Goal: Information Seeking & Learning: Learn about a topic

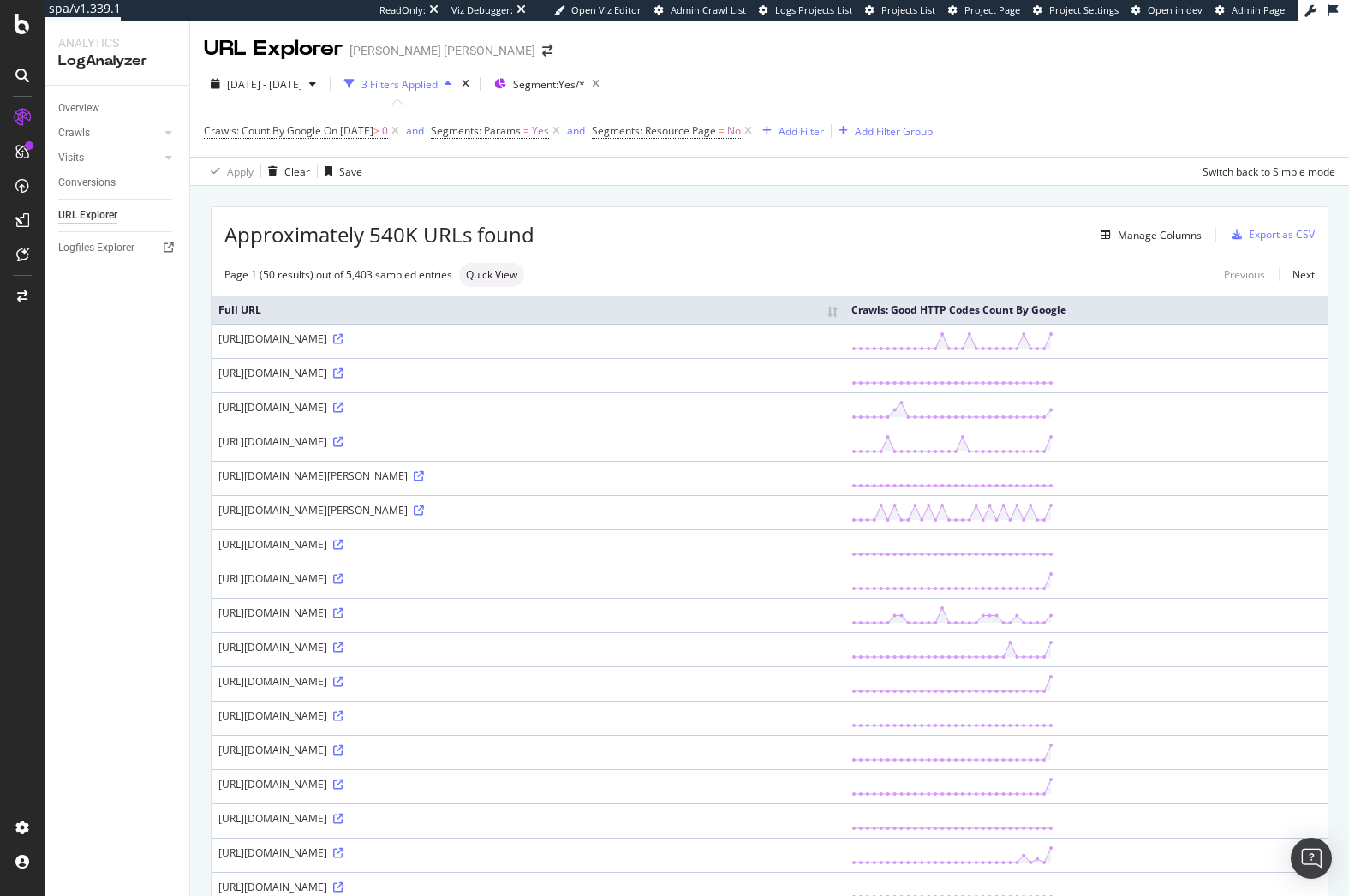
drag, startPoint x: 176, startPoint y: 1, endPoint x: 1048, endPoint y: 59, distance: 873.9
click at [1037, 95] on div "2025 Sep. 11th - Oct. 10th 3 Filters Applied Segment: Yes/*" at bounding box center [769, 87] width 1159 height 34
click at [1091, 82] on div "2025 Sep. 11th - Oct. 10th 3 Filters Applied Segment: Yes/*" at bounding box center [769, 87] width 1159 height 34
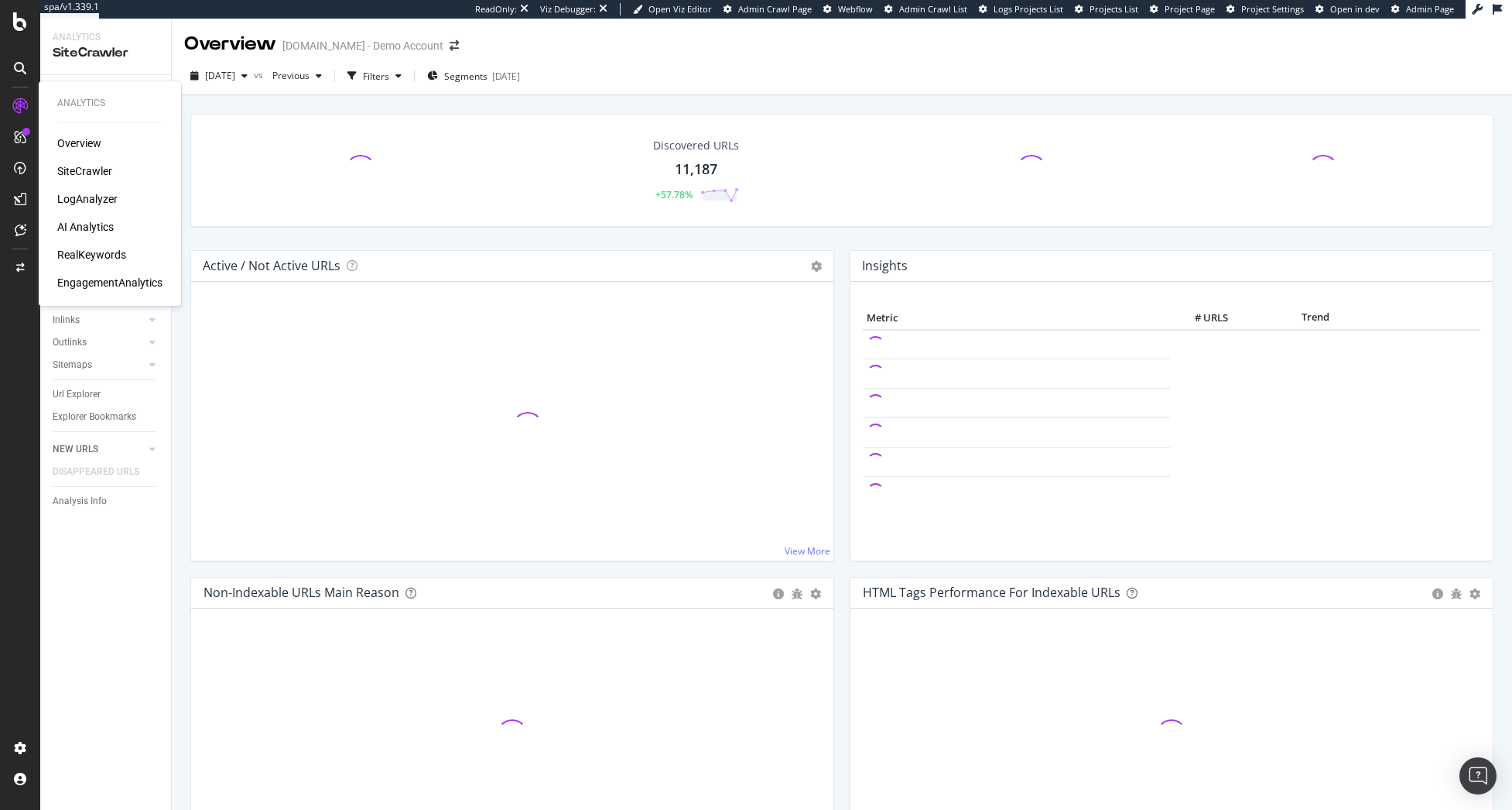
drag, startPoint x: 89, startPoint y: 223, endPoint x: 97, endPoint y: 226, distance: 8.5
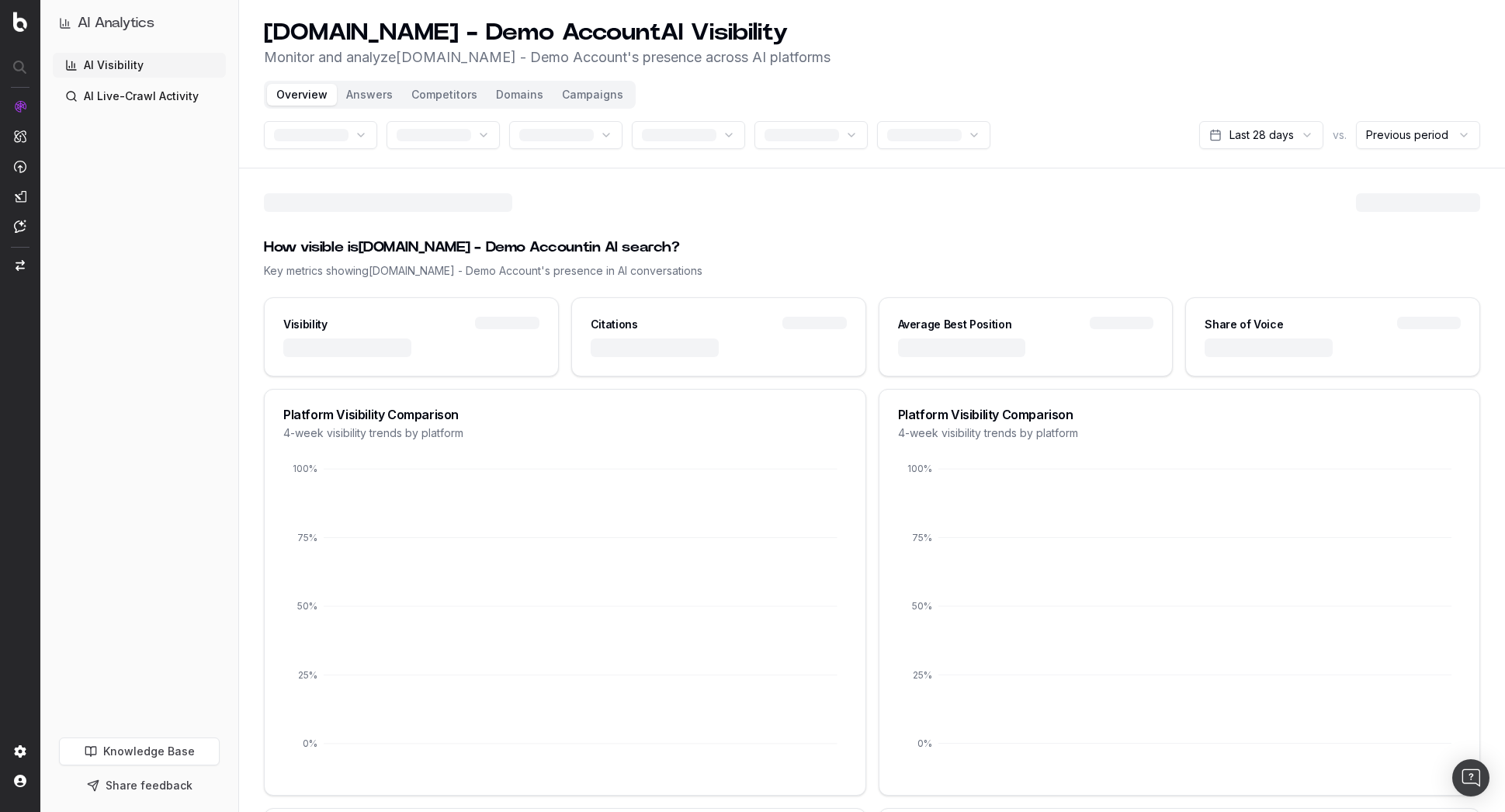
click at [143, 101] on link "AI Live-Crawl Activity" at bounding box center [140, 96] width 173 height 24
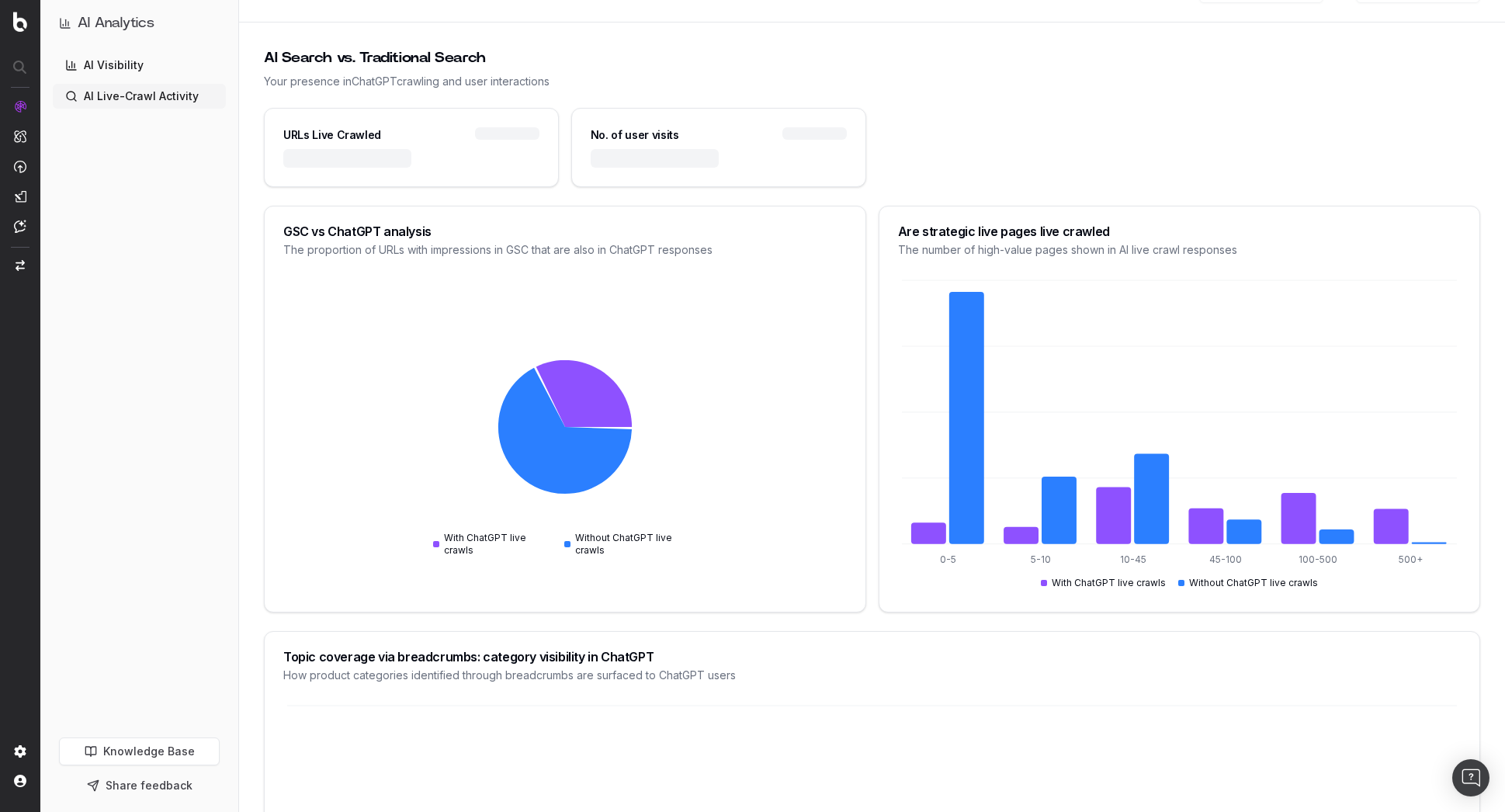
scroll to position [155, 0]
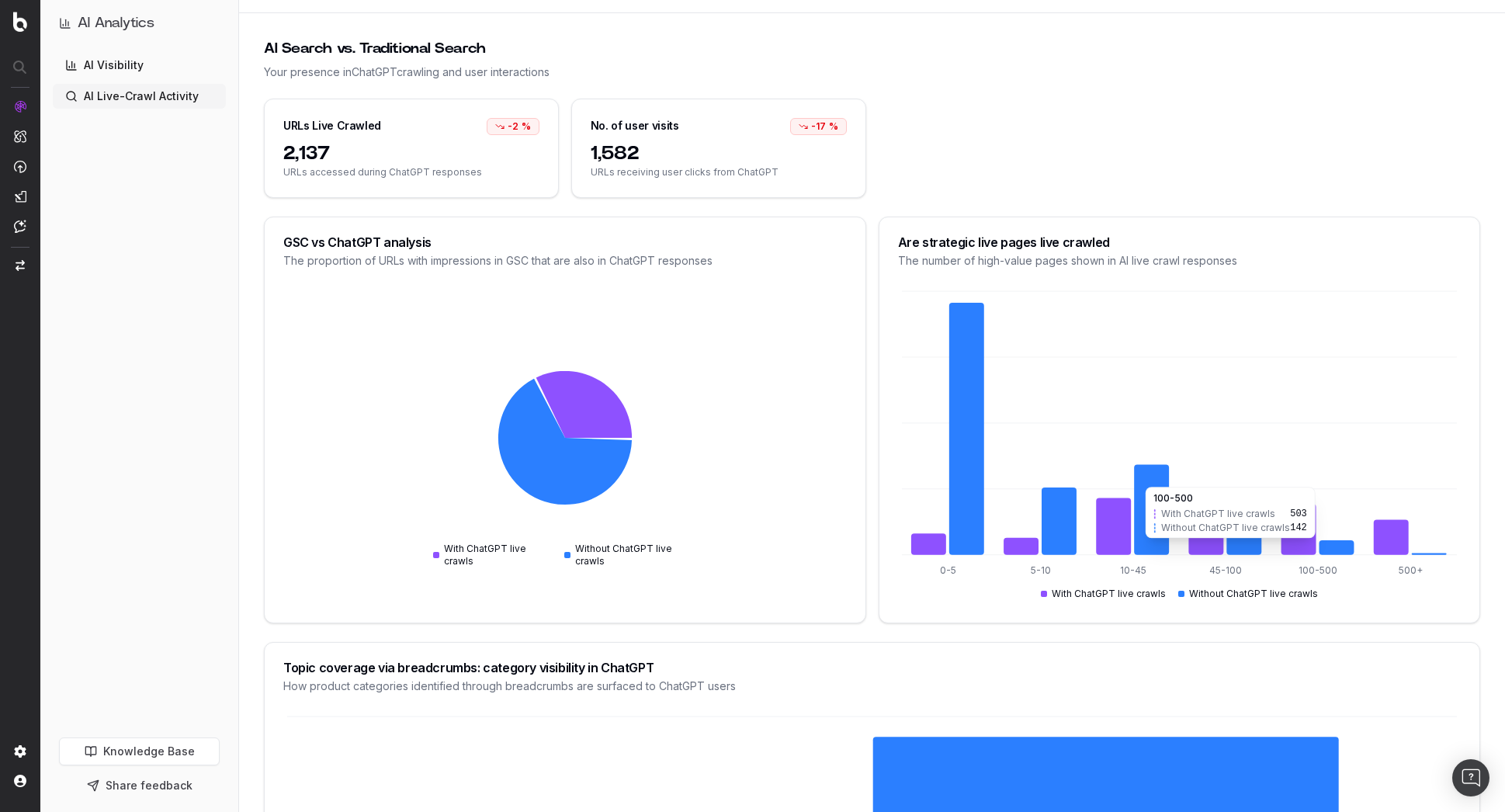
click at [1301, 545] on icon at bounding box center [1298, 529] width 35 height 51
click at [1397, 538] on icon at bounding box center [1391, 537] width 35 height 35
drag, startPoint x: 1397, startPoint y: 538, endPoint x: 1169, endPoint y: 466, distance: 239.1
click at [1393, 537] on icon at bounding box center [1391, 537] width 35 height 35
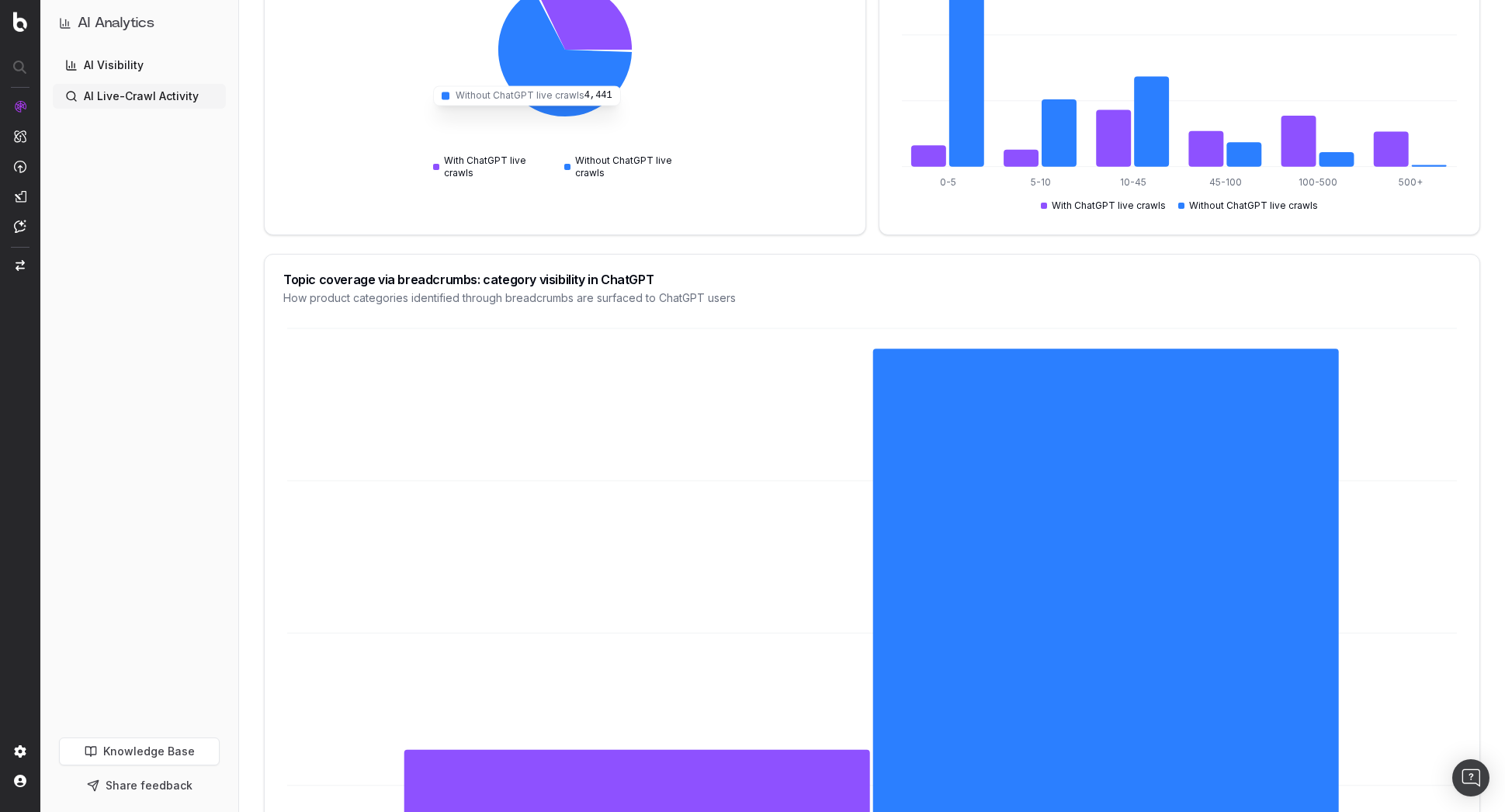
click at [558, 94] on icon at bounding box center [565, 54] width 134 height 126
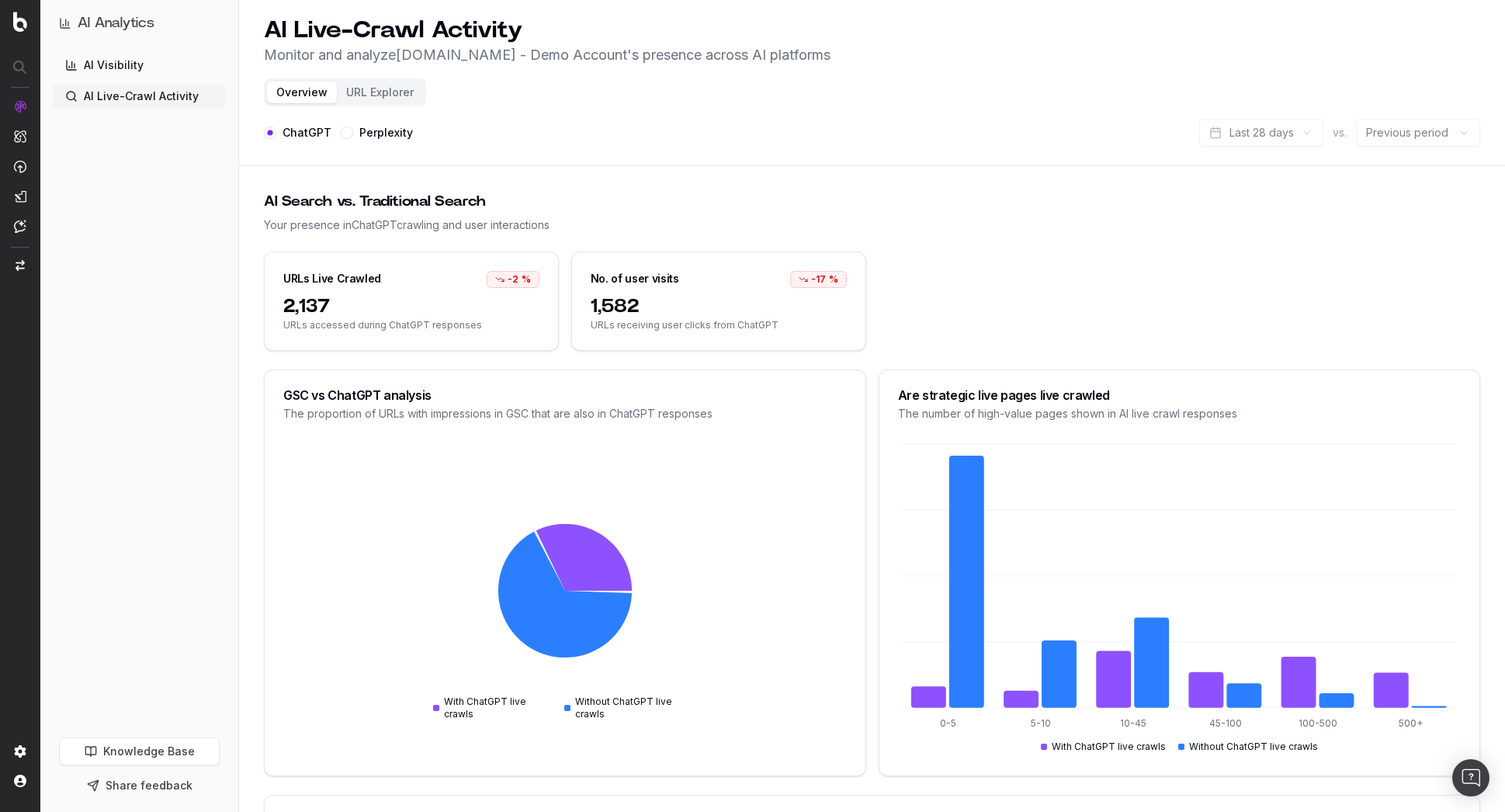
scroll to position [0, 0]
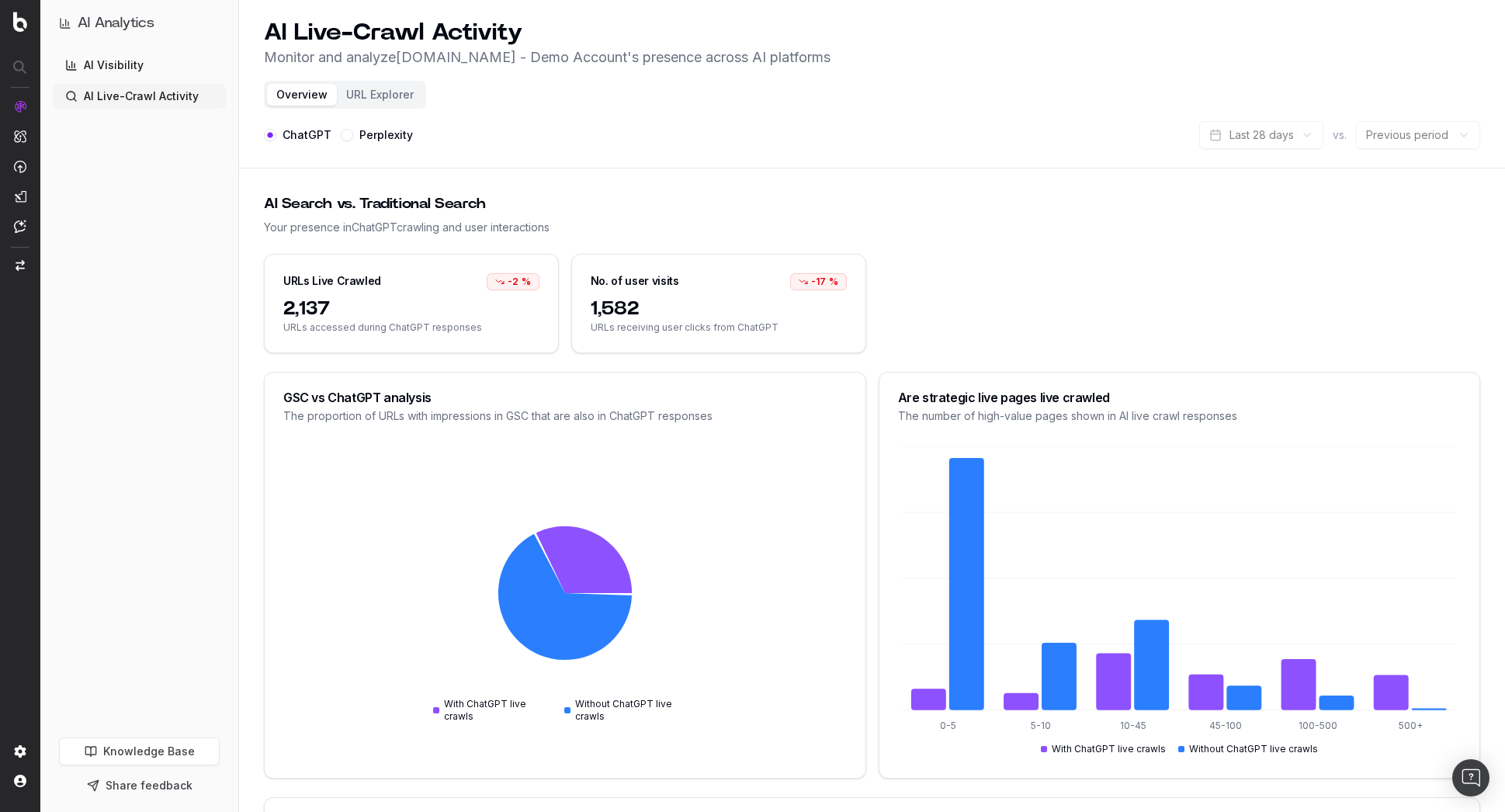
click at [402, 94] on button "URL Explorer" at bounding box center [380, 95] width 87 height 22
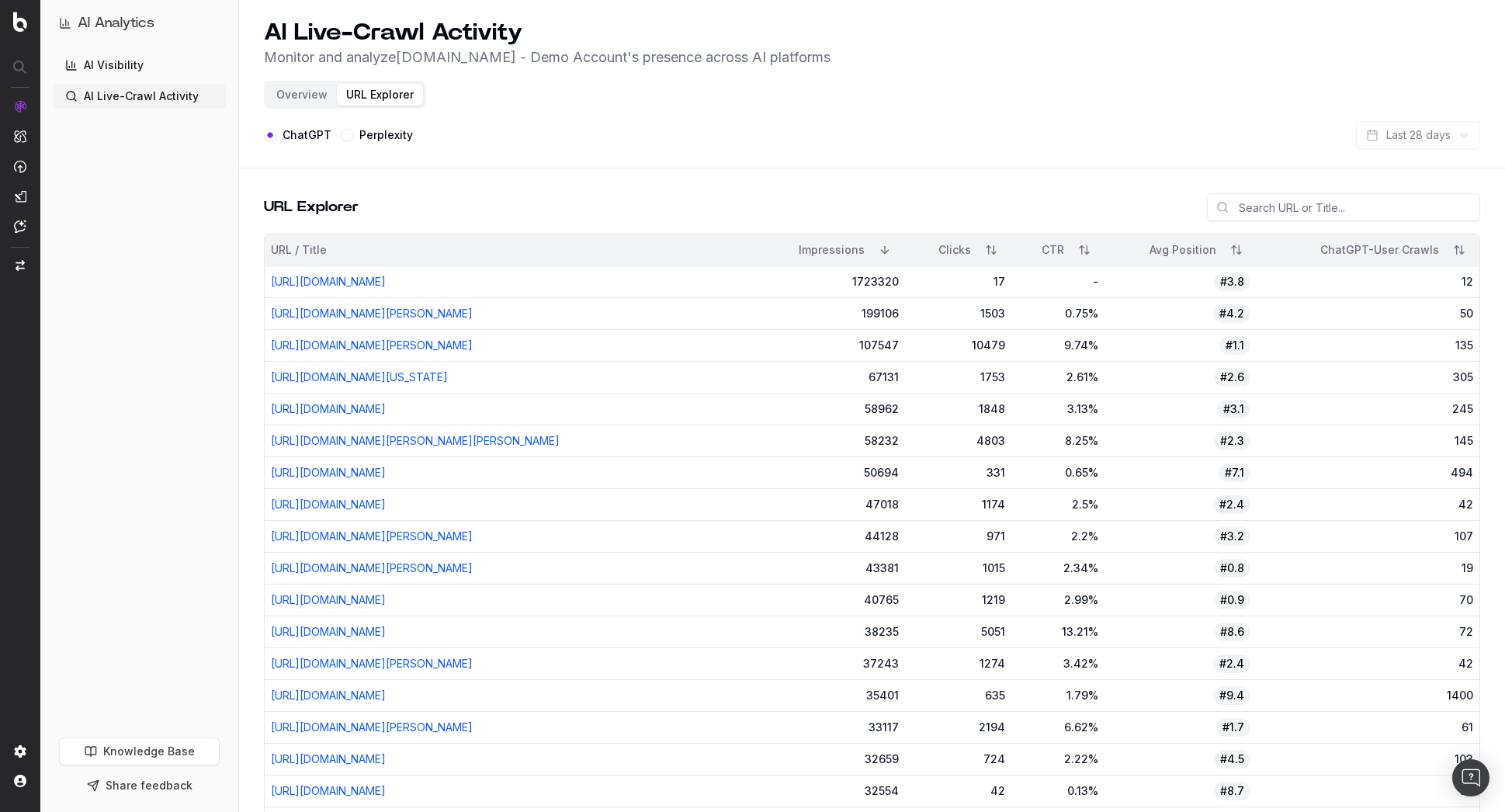
click at [159, 63] on link "AI Visibility" at bounding box center [140, 65] width 173 height 24
